Goal: Transaction & Acquisition: Purchase product/service

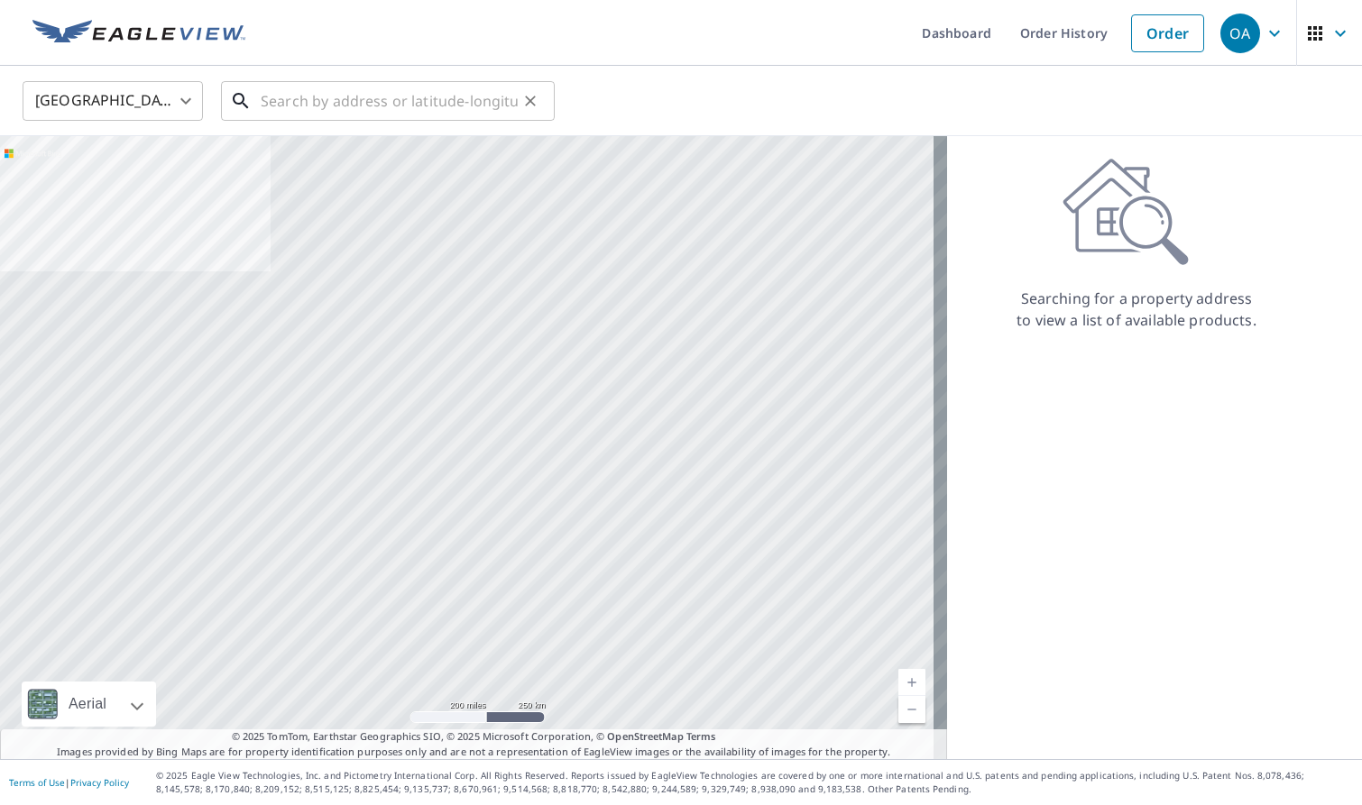
click at [437, 116] on input "text" at bounding box center [389, 101] width 257 height 51
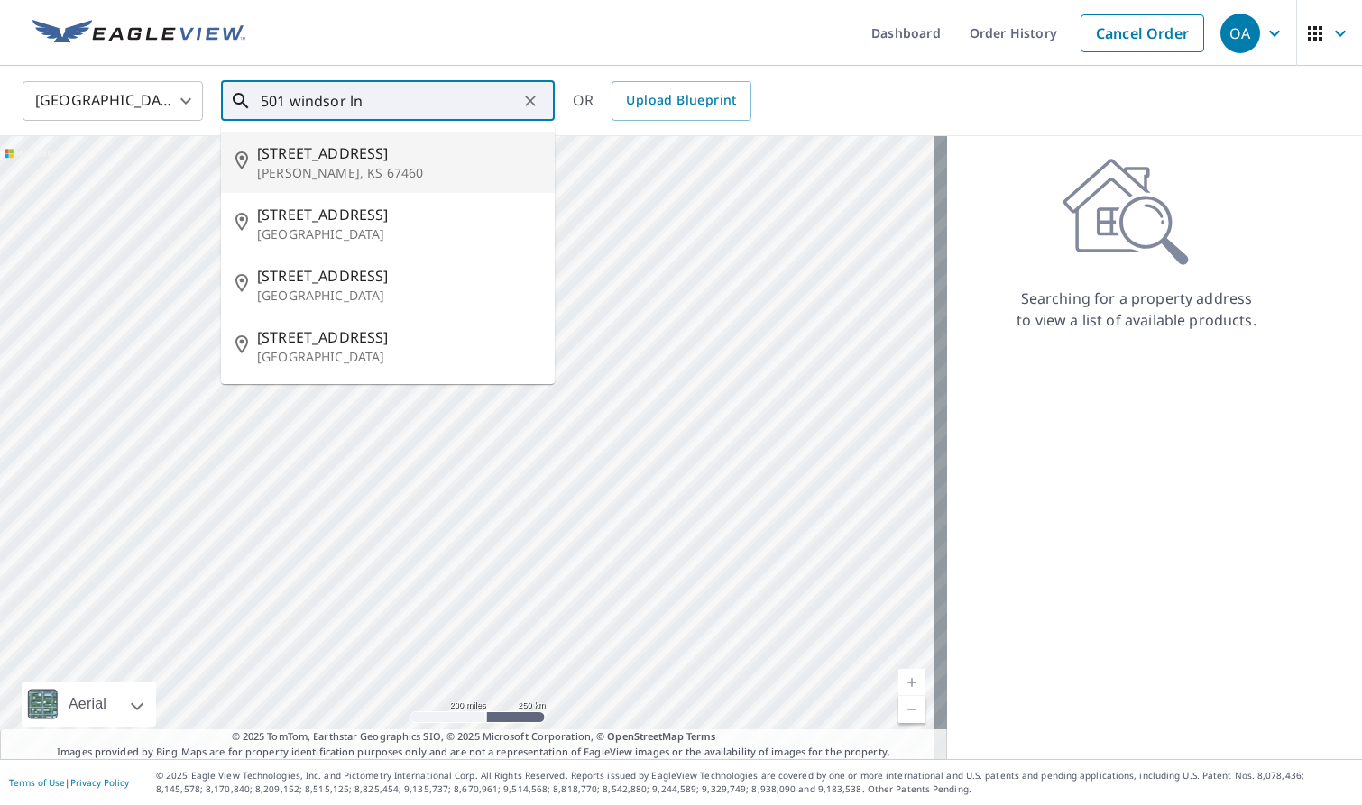
click at [425, 145] on span "[STREET_ADDRESS]" at bounding box center [398, 154] width 283 height 22
type input "[STREET_ADDRESS][PERSON_NAME]"
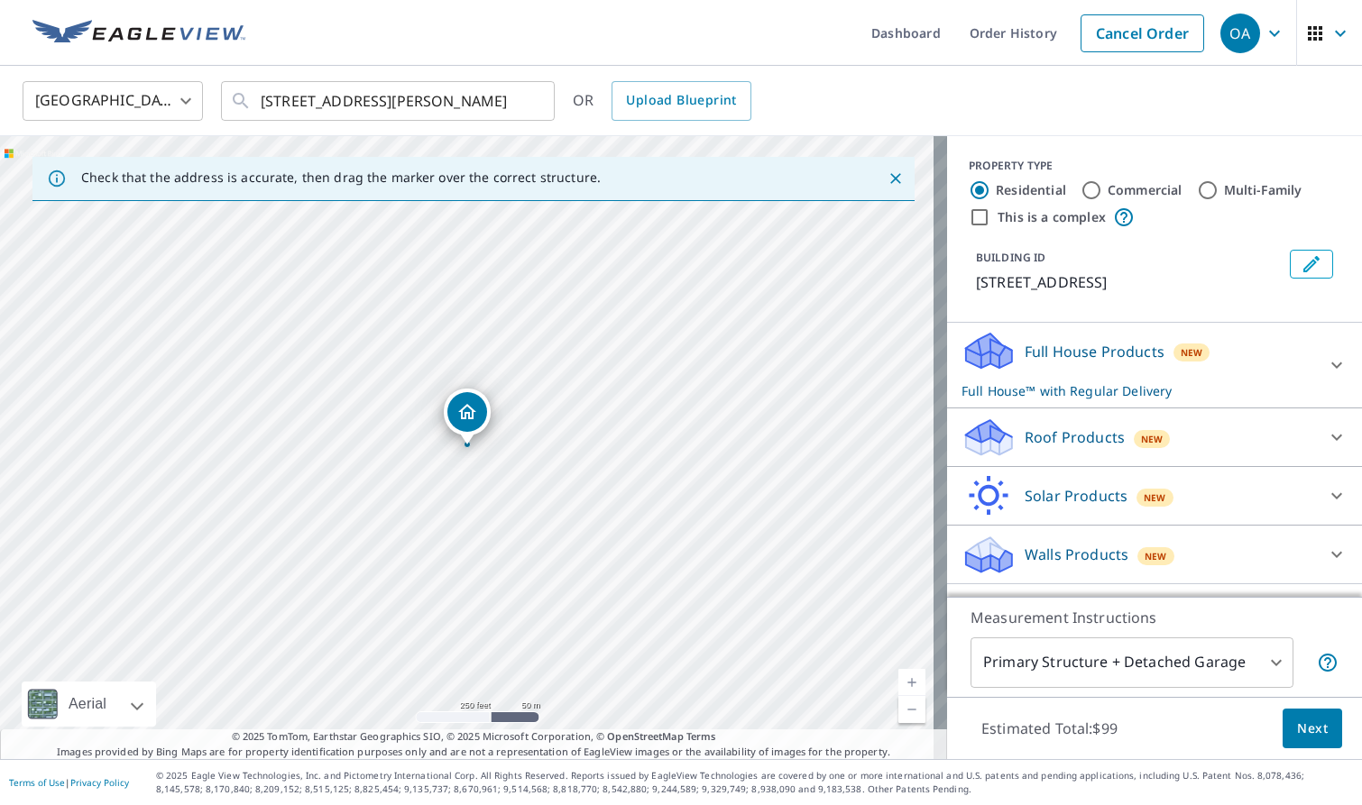
drag, startPoint x: 1115, startPoint y: 439, endPoint x: 1084, endPoint y: 463, distance: 38.6
click at [1115, 439] on div "Roof Products New" at bounding box center [1138, 438] width 354 height 42
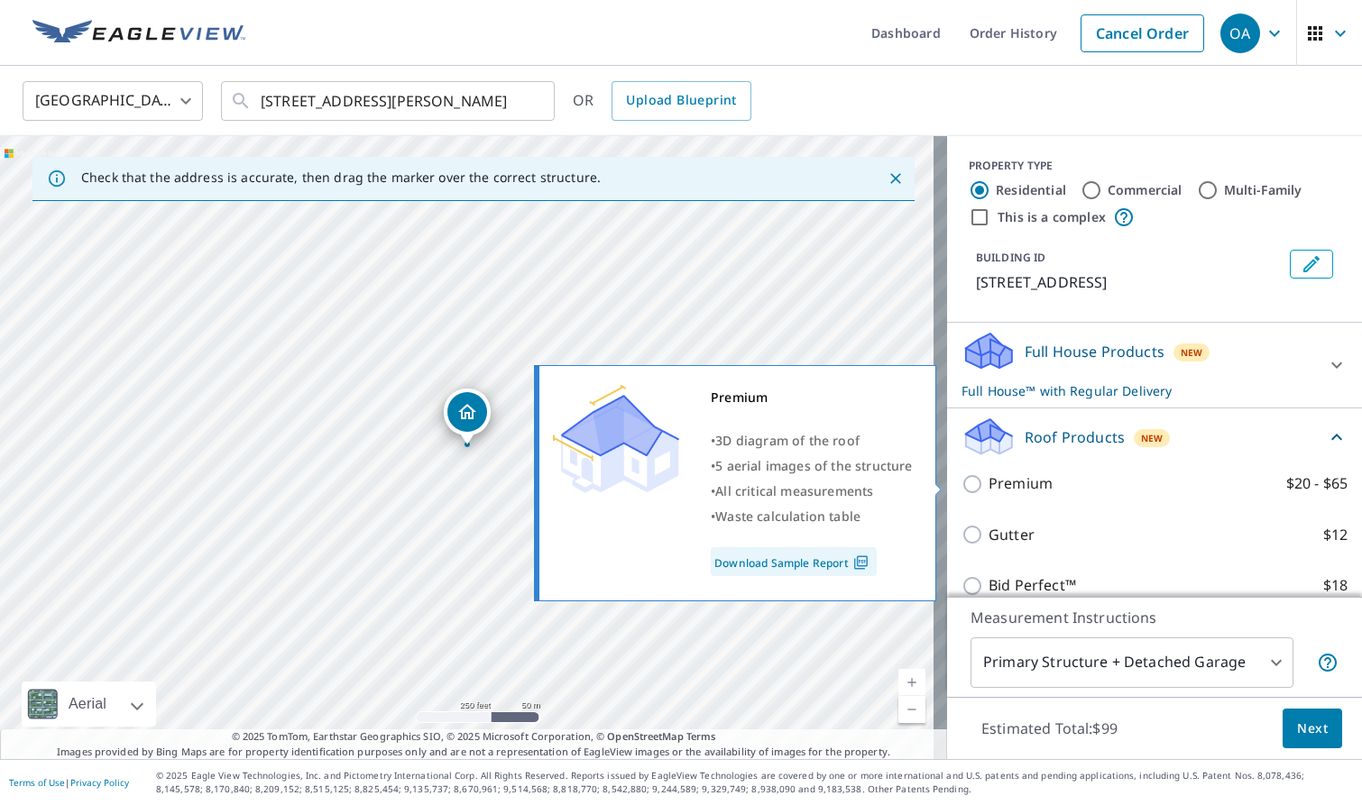
click at [1018, 490] on p "Premium" at bounding box center [1020, 484] width 64 height 23
click at [988, 490] on input "Premium $20 - $65" at bounding box center [974, 485] width 27 height 22
checkbox input "true"
checkbox input "false"
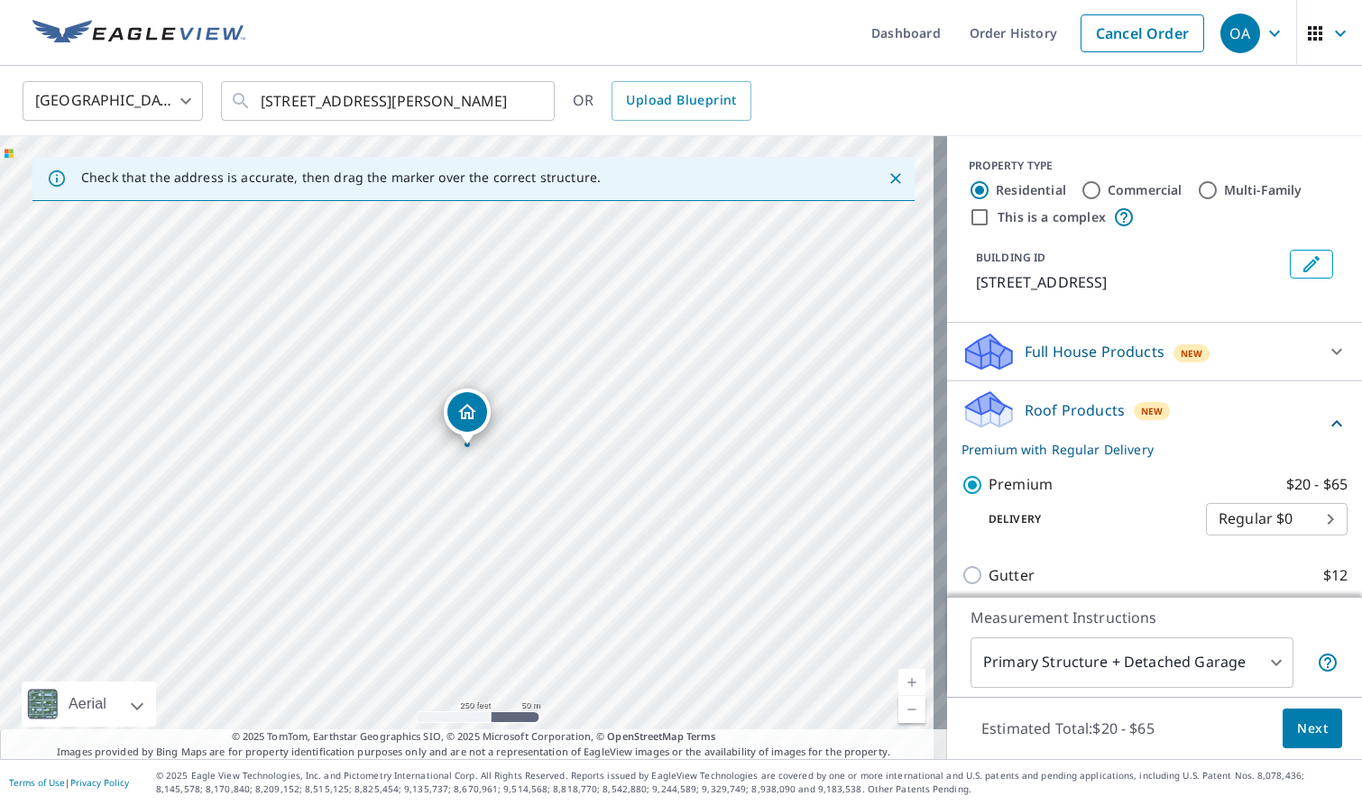
click at [1317, 718] on button "Next" at bounding box center [1313, 729] width 60 height 41
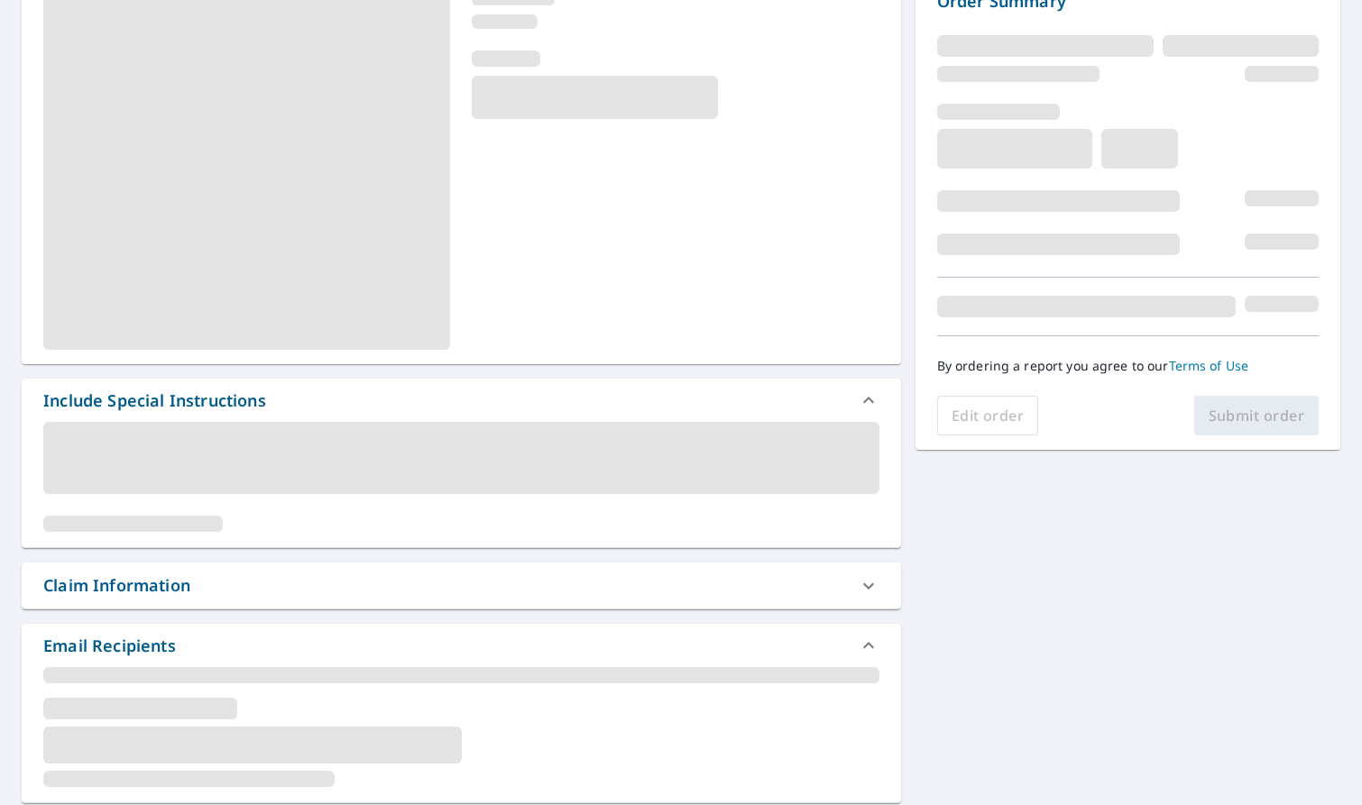
scroll to position [271, 0]
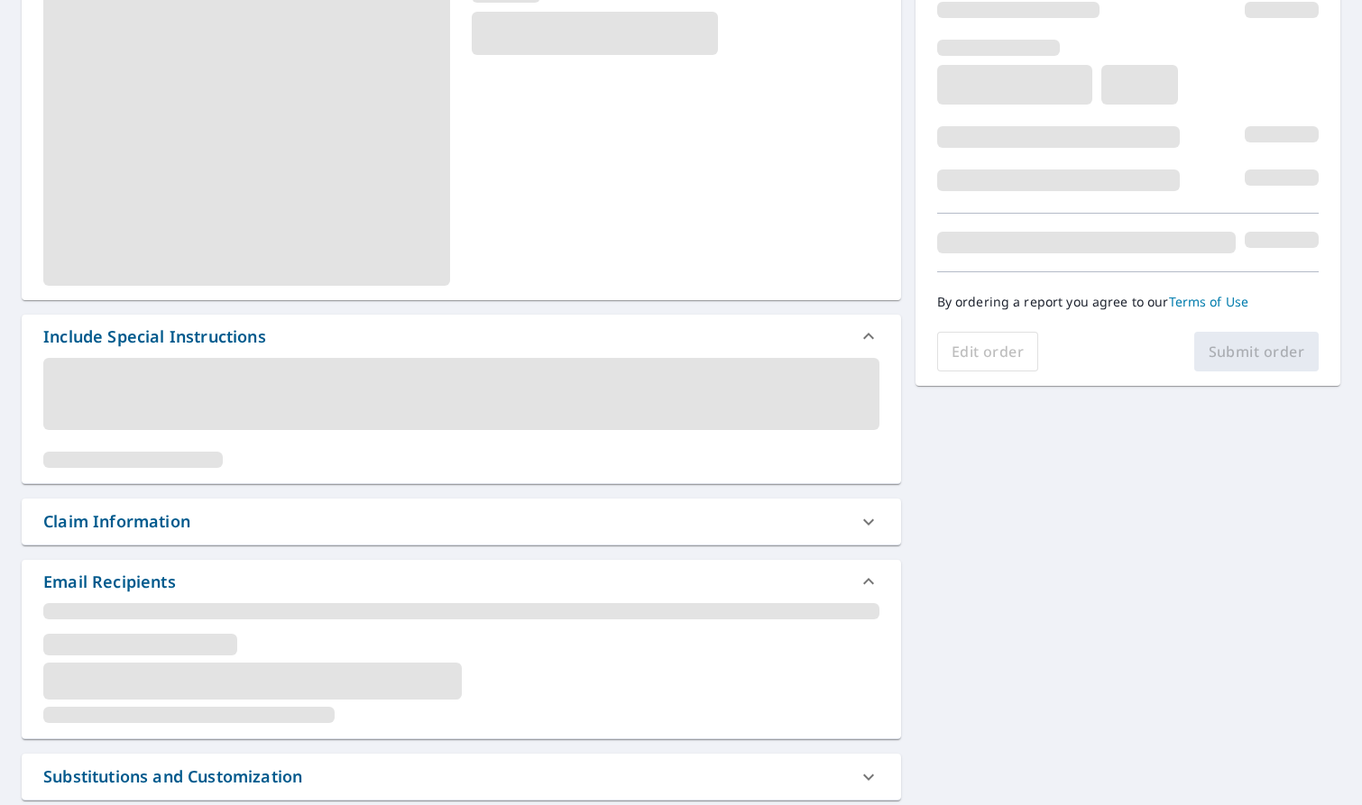
drag, startPoint x: 263, startPoint y: 517, endPoint x: 266, endPoint y: 552, distance: 35.3
click at [264, 518] on div "Claim Information" at bounding box center [445, 522] width 804 height 24
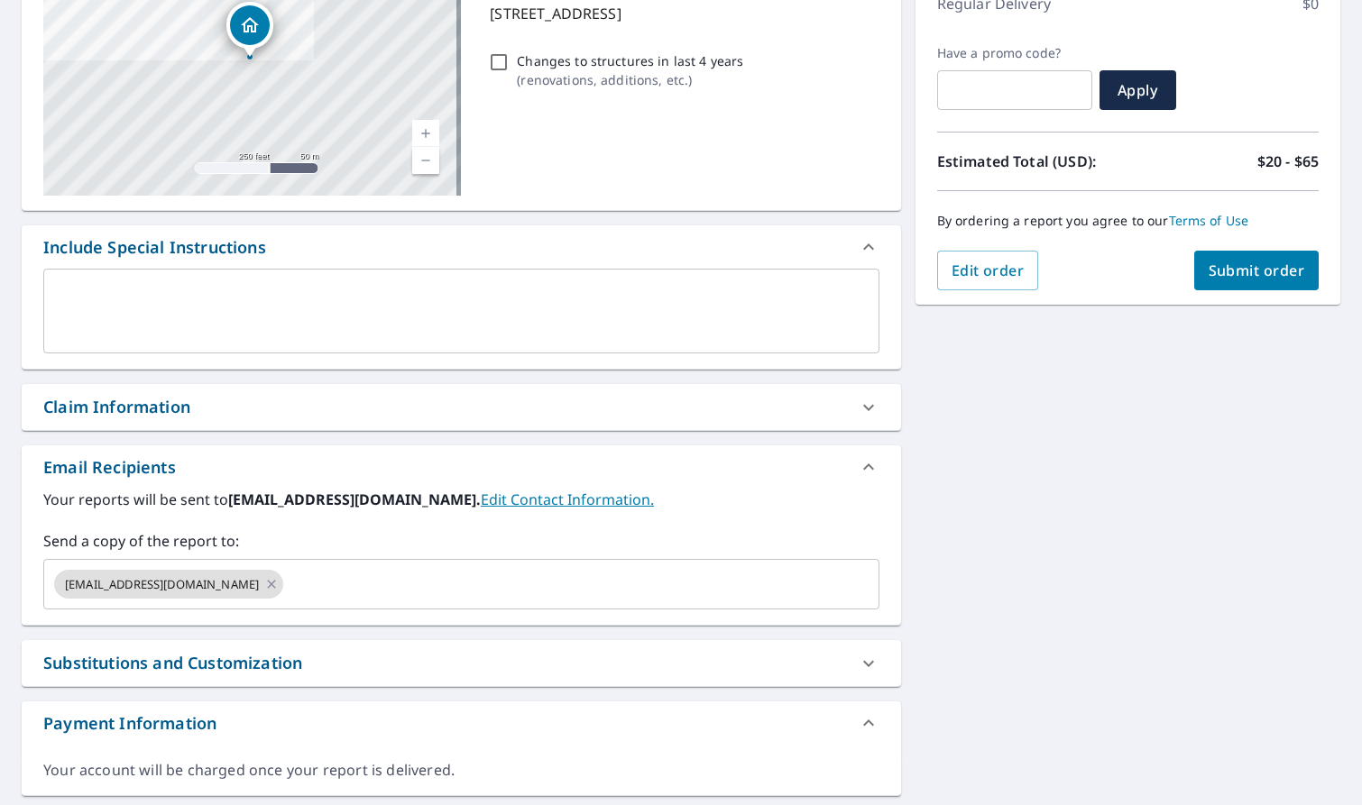
click at [242, 415] on div "Claim Information" at bounding box center [445, 407] width 804 height 24
checkbox input "true"
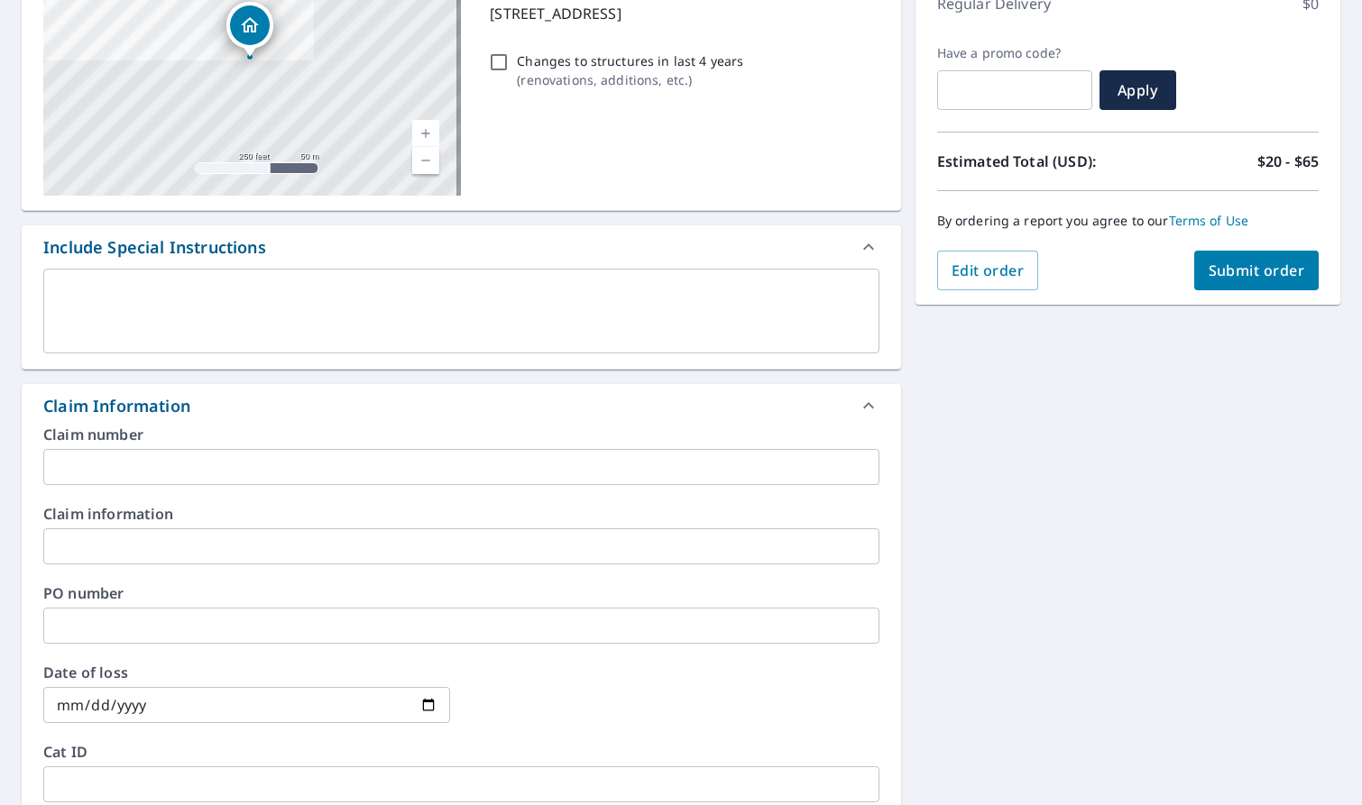
click at [240, 460] on input "text" at bounding box center [461, 467] width 836 height 36
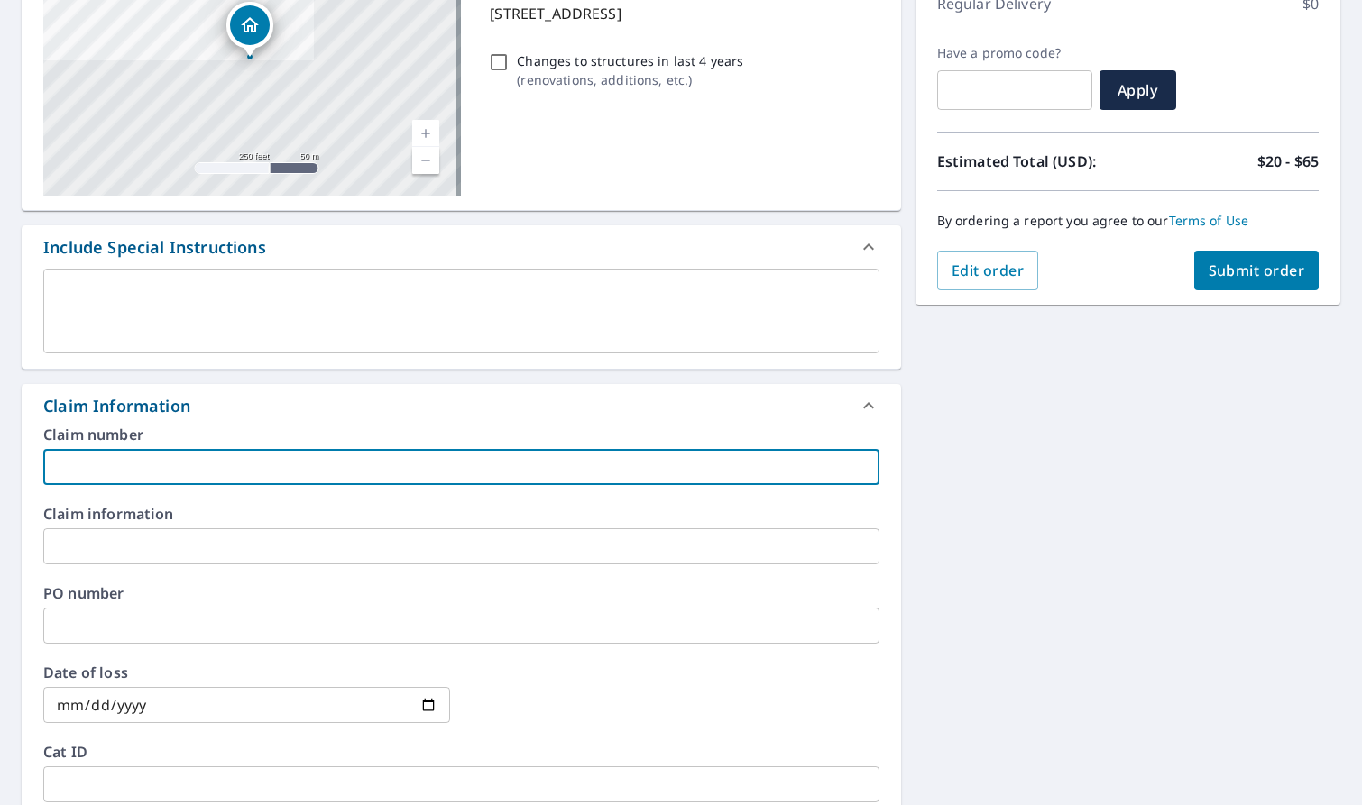
type input "K"
checkbox input "true"
type input "KC"
checkbox input "true"
type input "KCK"
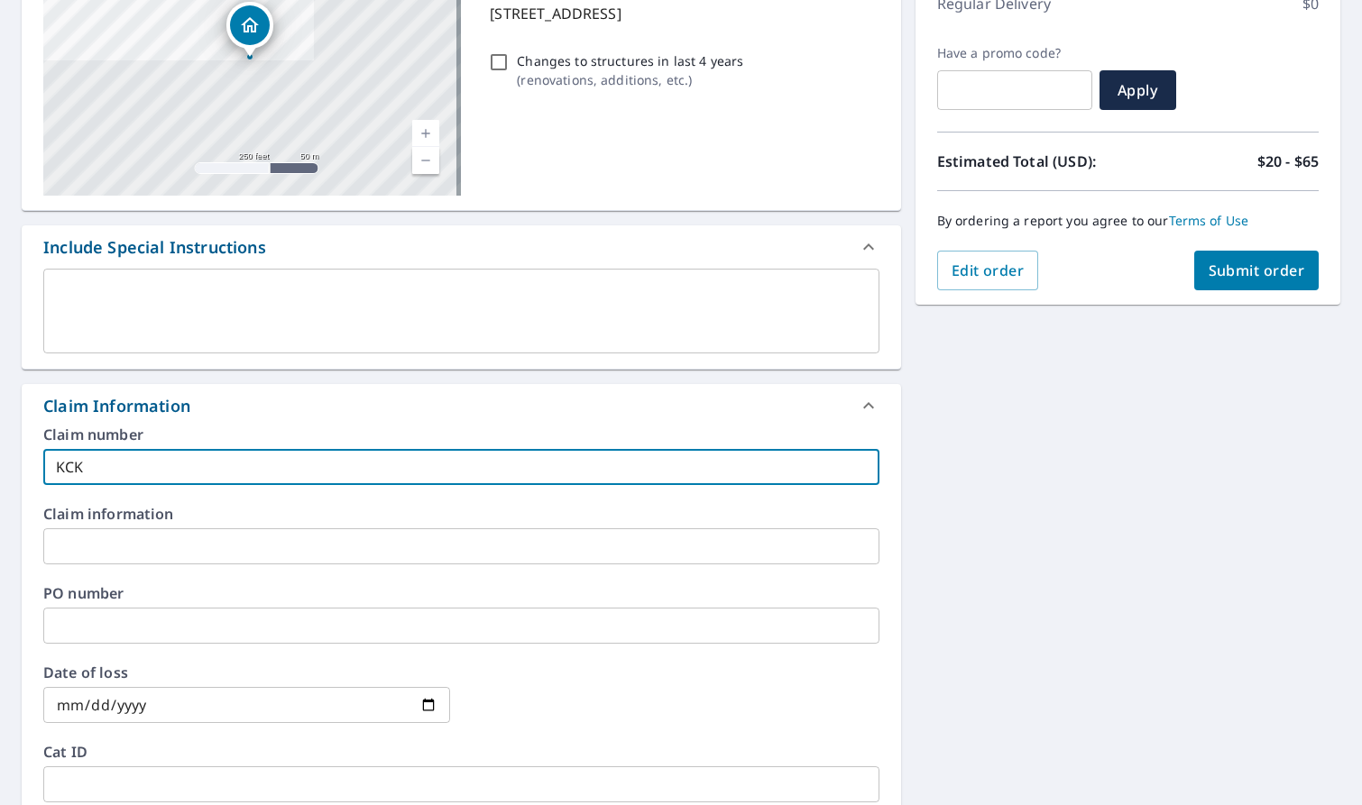
checkbox input "true"
type input "KCKS"
checkbox input "true"
type input "KCKS"
checkbox input "true"
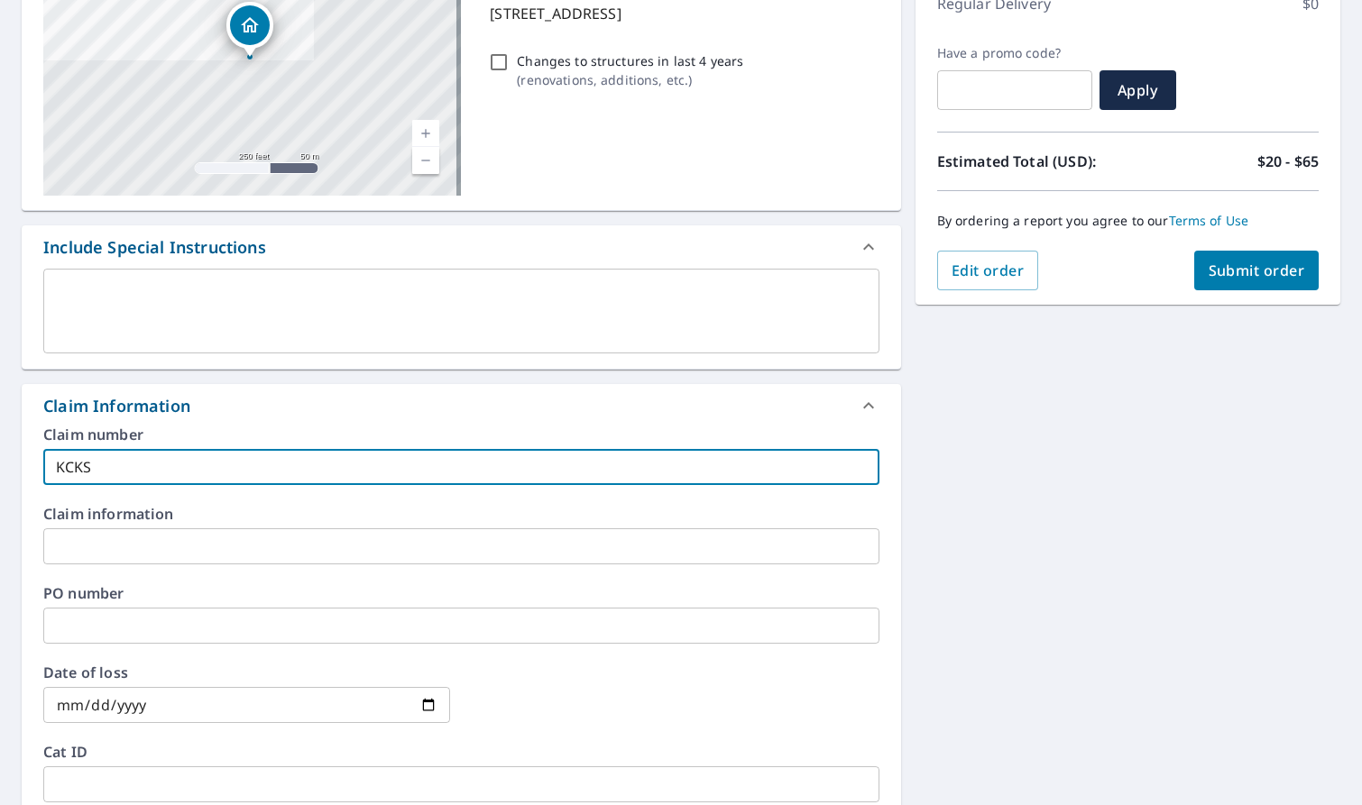
type input "KCKS 8"
checkbox input "true"
type input "KCKS 83"
checkbox input "true"
type input "KCKS 831"
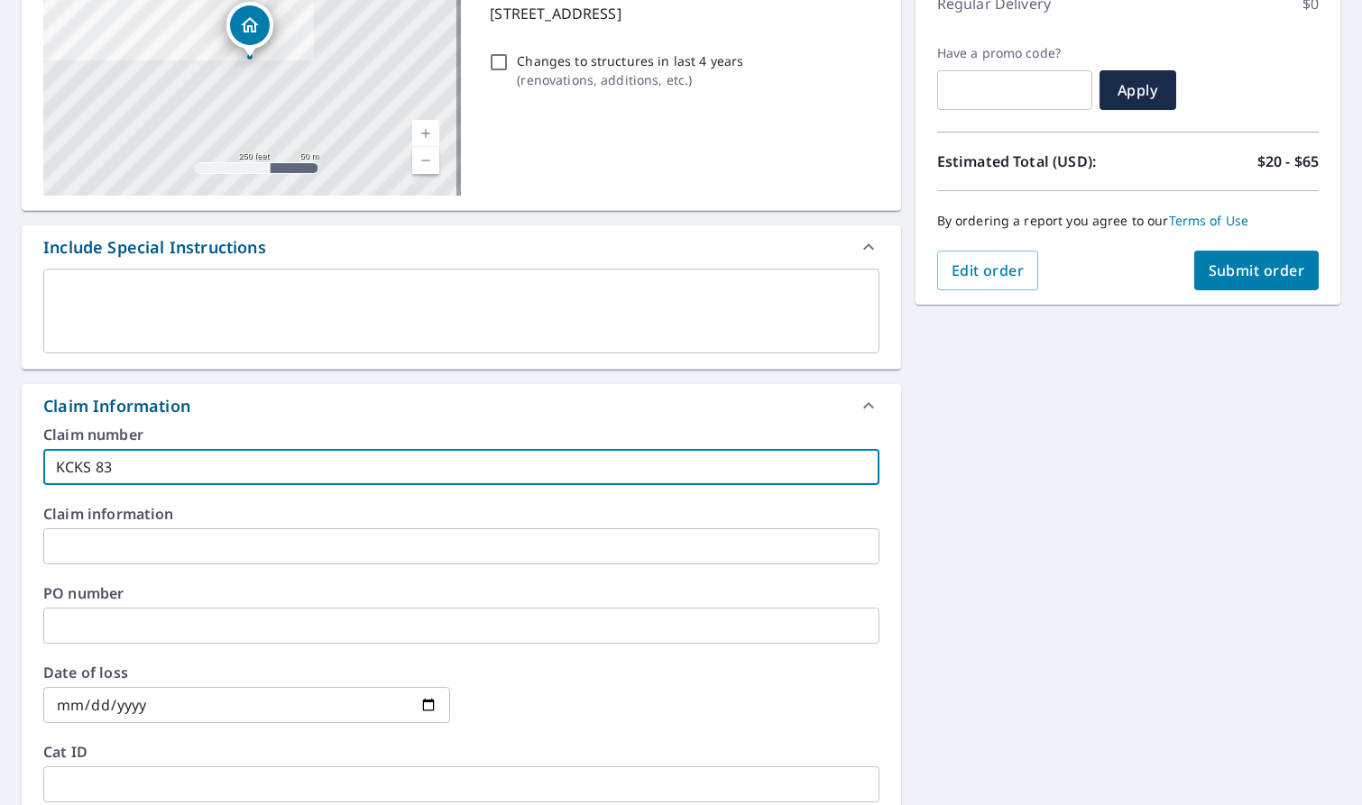
checkbox input "true"
type input "KCKS 8312"
checkbox input "true"
type input "KCKS 83128"
checkbox input "true"
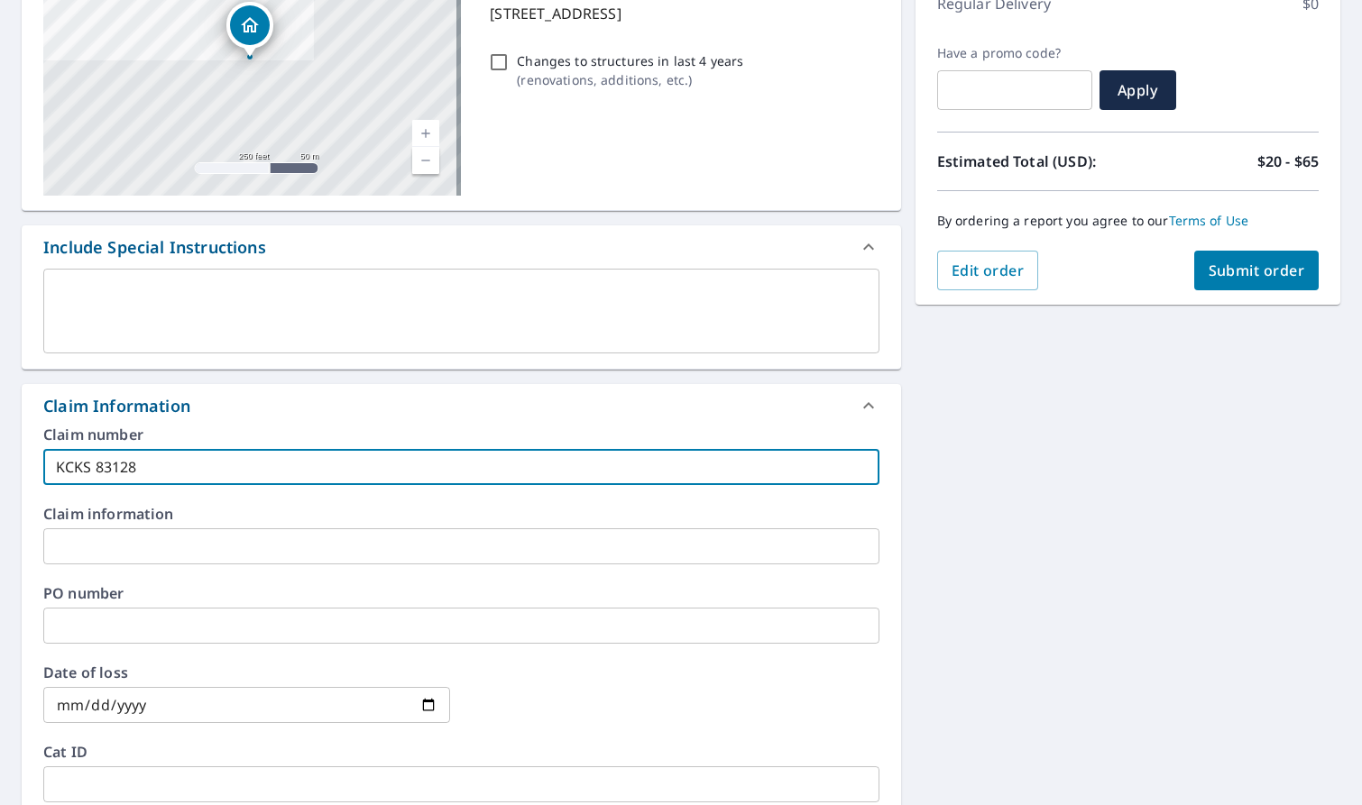
type input "KCKS 831284"
checkbox input "true"
drag, startPoint x: 188, startPoint y: 460, endPoint x: 25, endPoint y: 450, distance: 163.5
click at [25, 450] on div "Claim number KCKS 831284 ​ Claim information ​ PO number ​ Date of loss ​ Cat I…" at bounding box center [461, 623] width 879 height 391
type input "KCKS 831284"
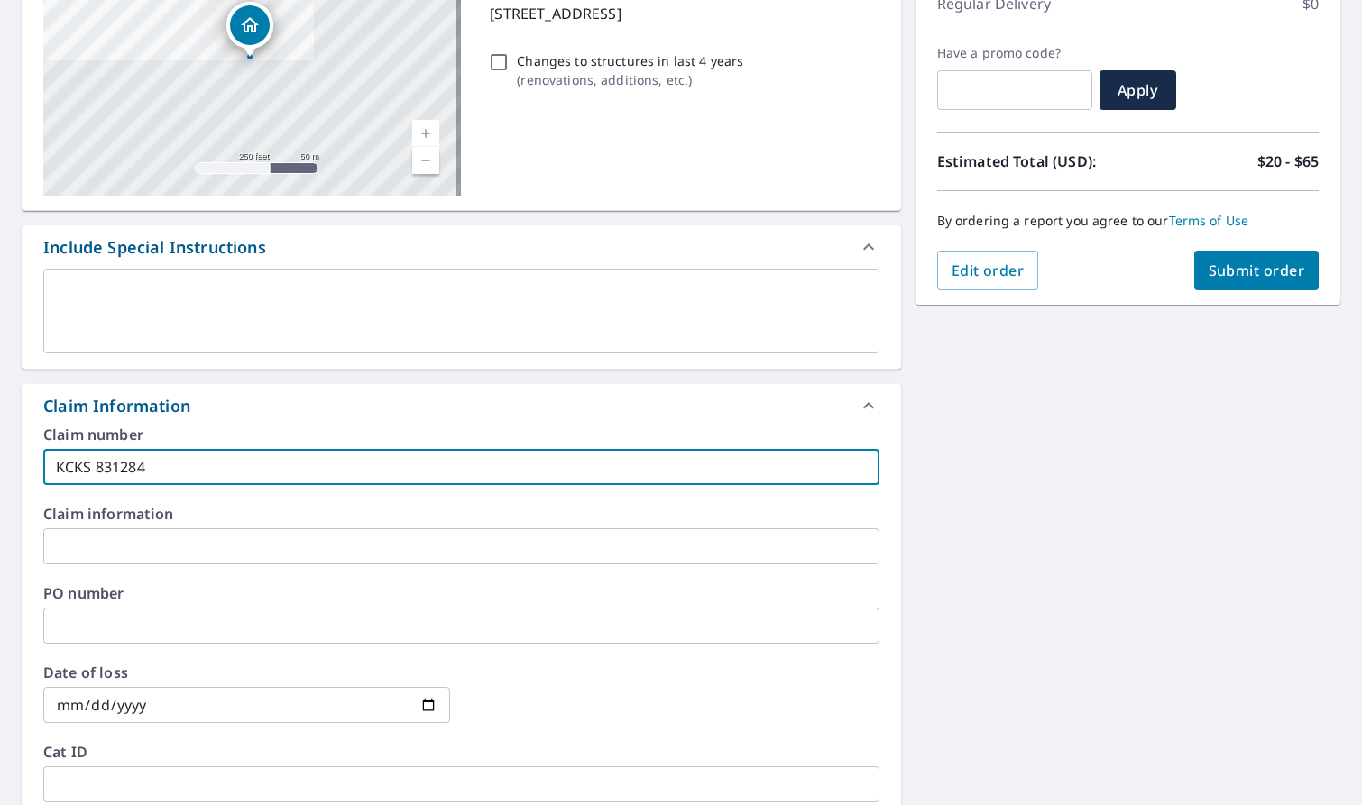
click at [95, 550] on input "text" at bounding box center [461, 547] width 836 height 36
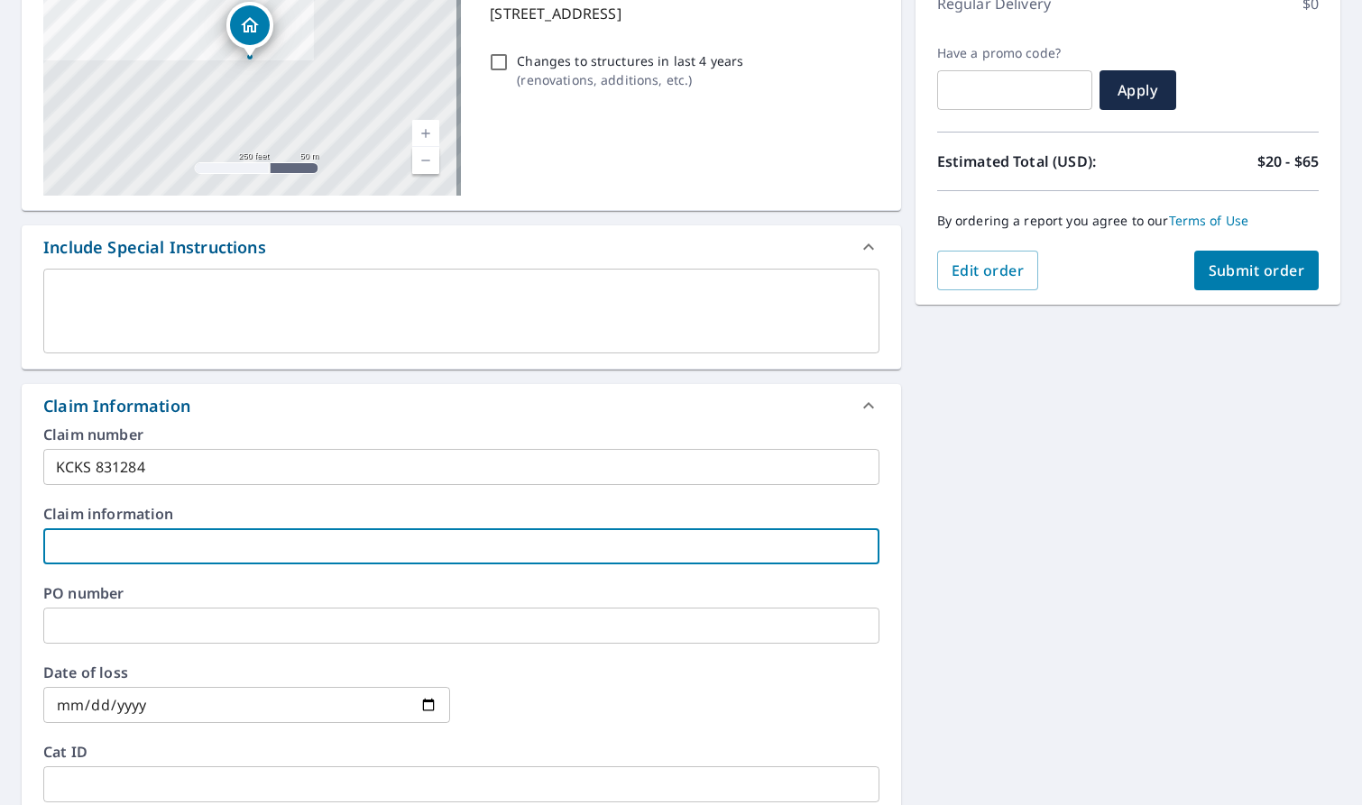
paste input "KCKS 831284"
type input "KCKS 831284"
checkbox input "true"
type input "KCKS 831284"
click at [1293, 275] on button "Submit order" at bounding box center [1256, 271] width 125 height 40
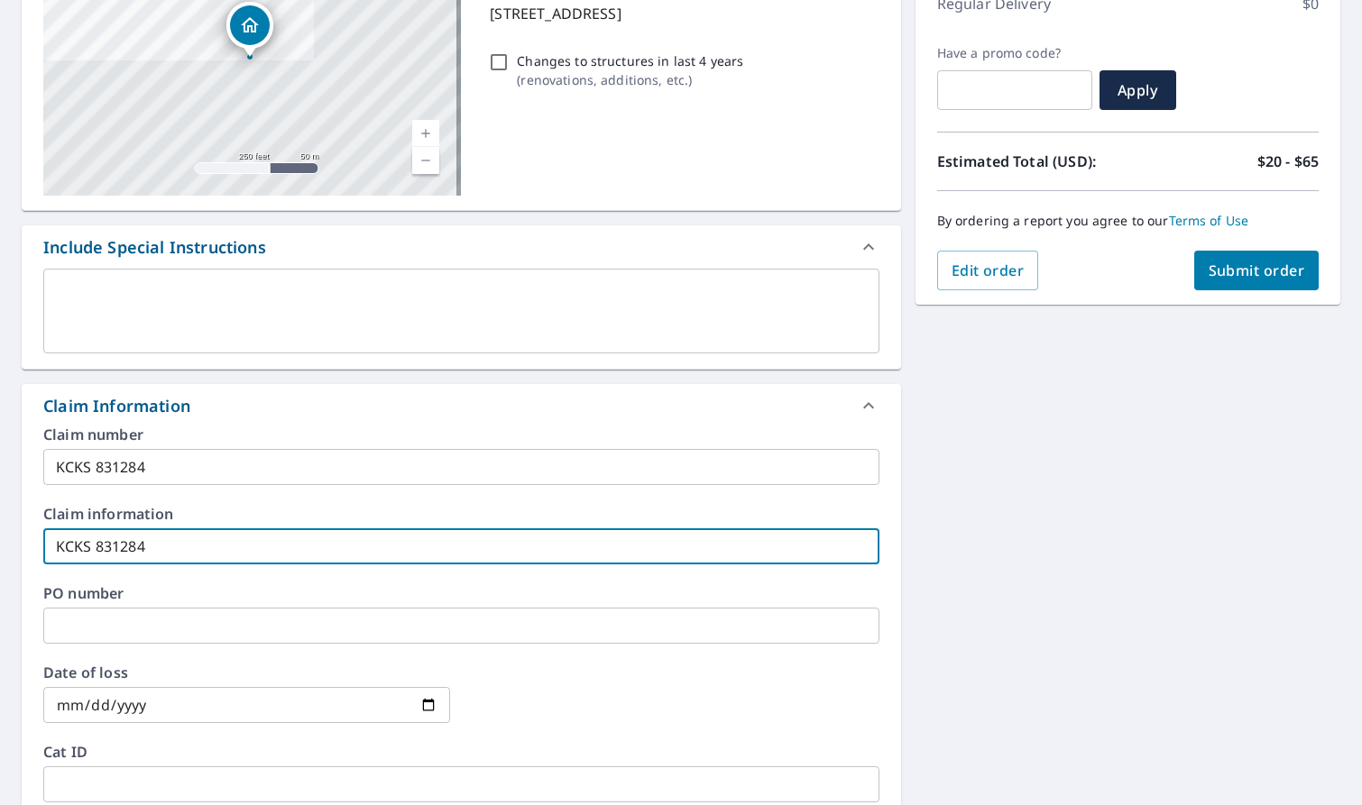
checkbox input "true"
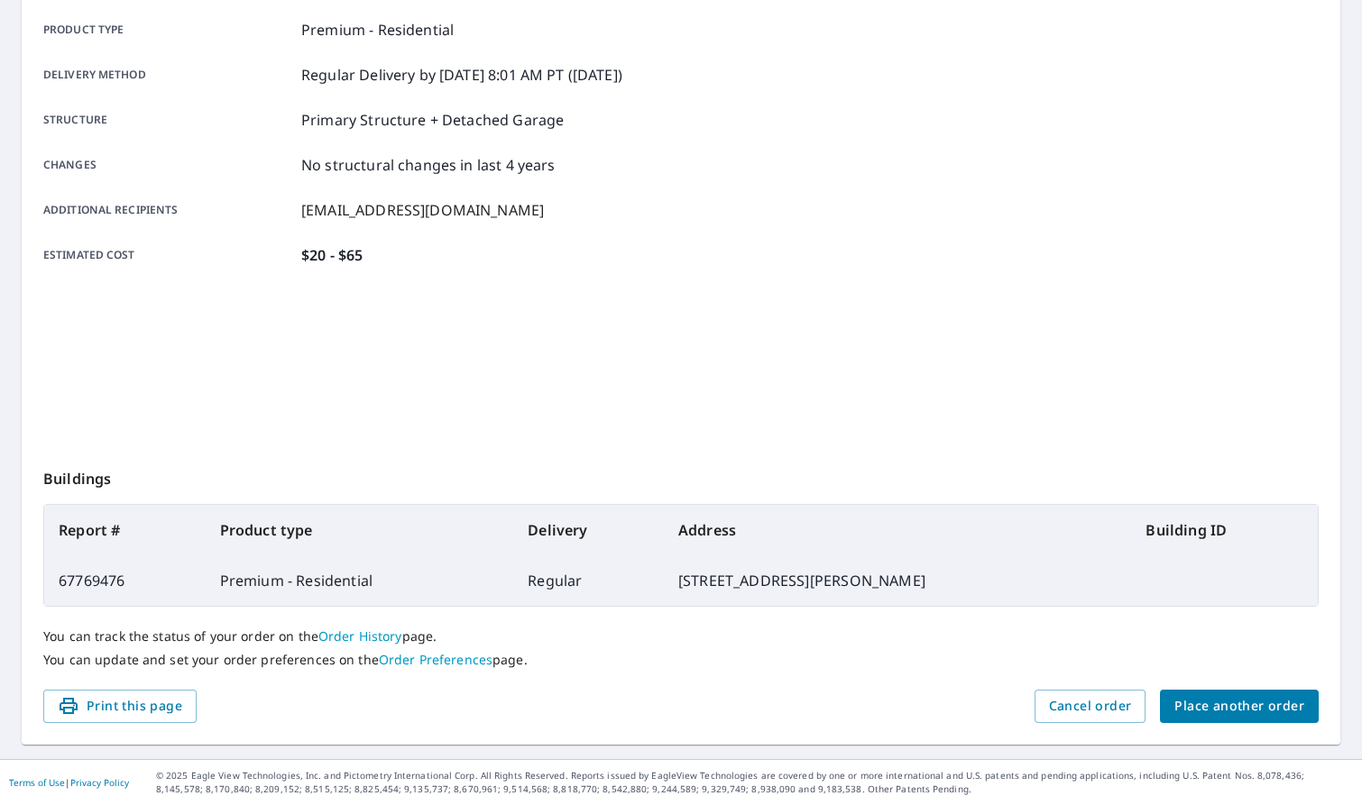
scroll to position [256, 0]
